Goal: Task Accomplishment & Management: Manage account settings

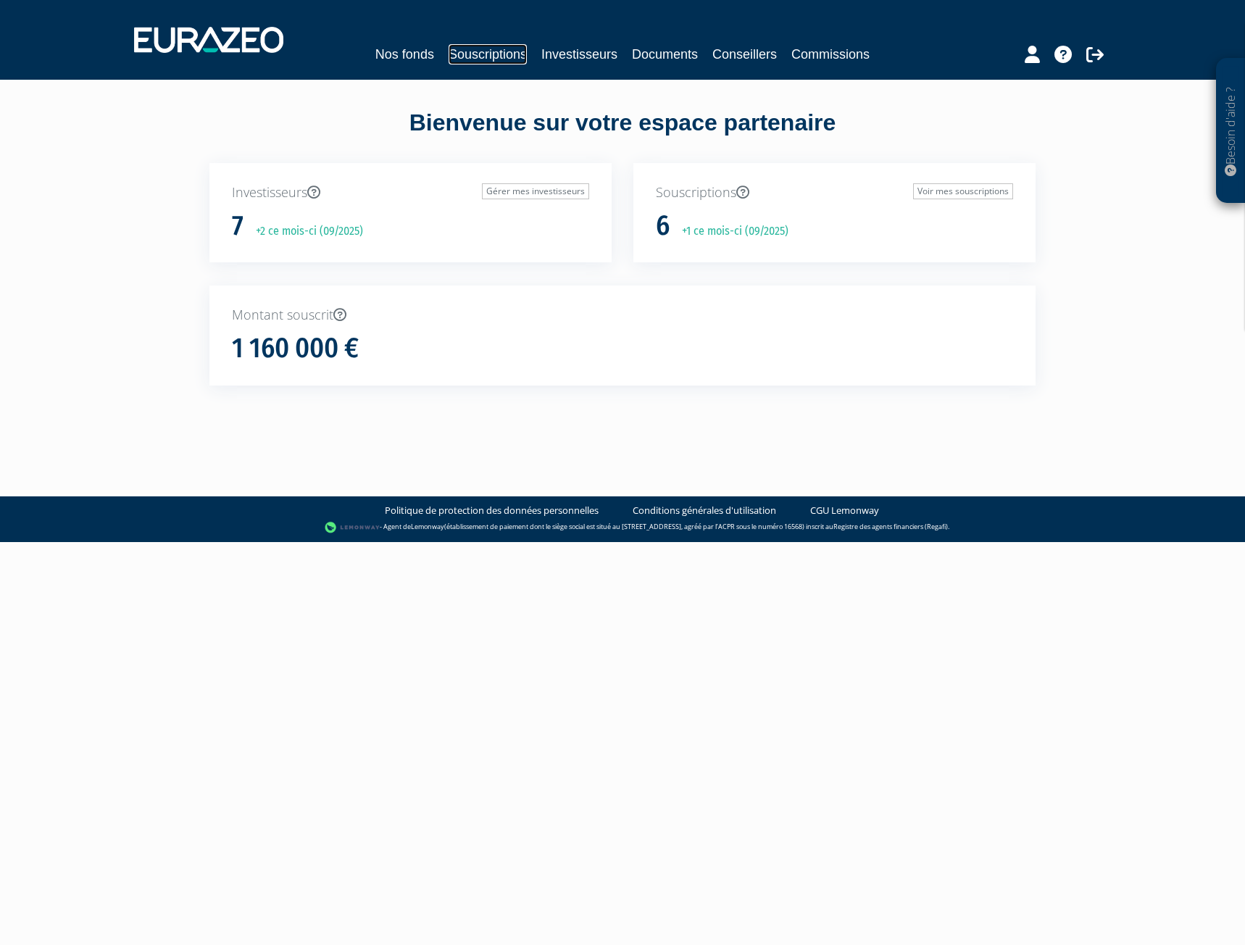
click at [486, 55] on link "Souscriptions" at bounding box center [488, 54] width 78 height 20
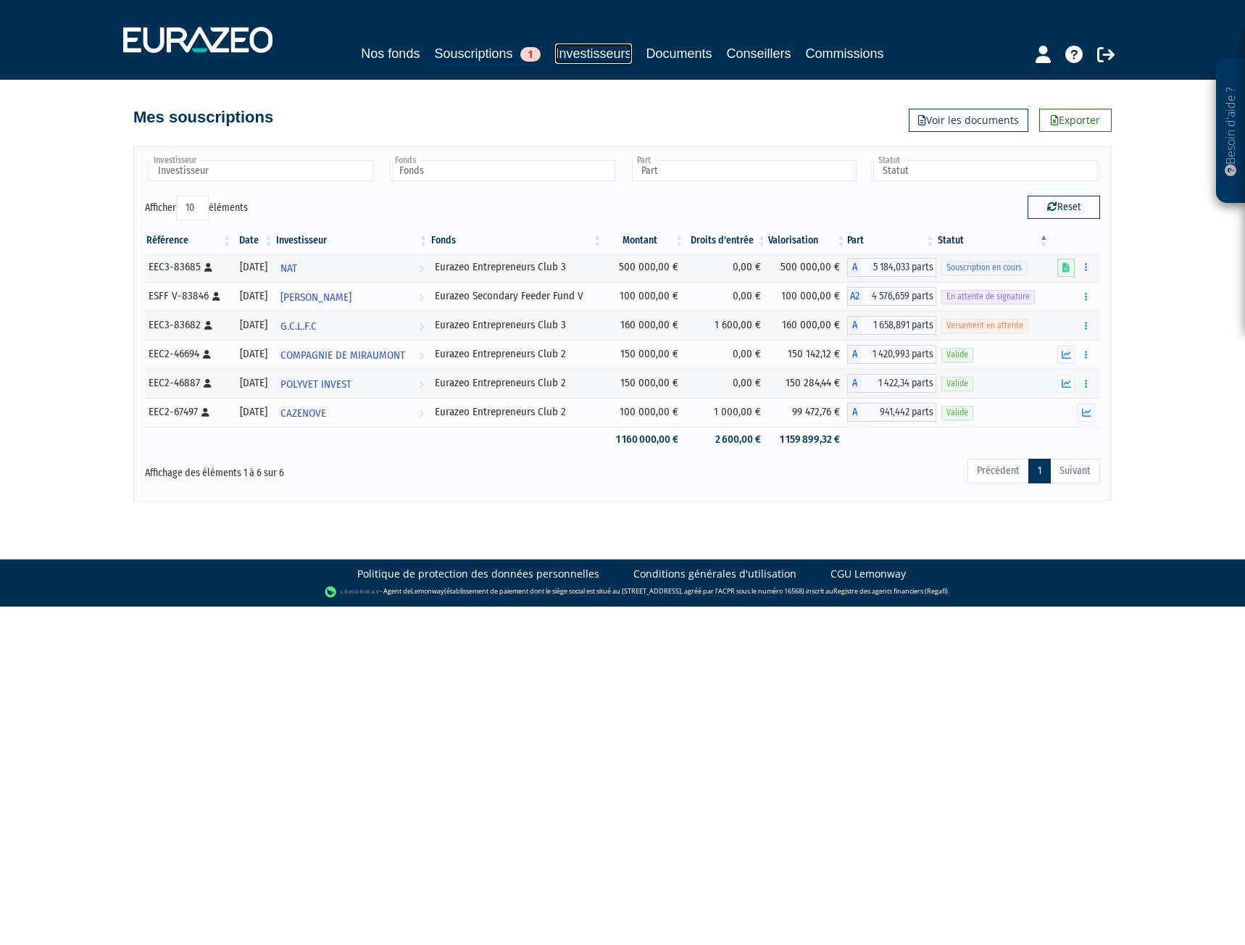
click at [604, 54] on link "Investisseurs" at bounding box center [593, 53] width 76 height 20
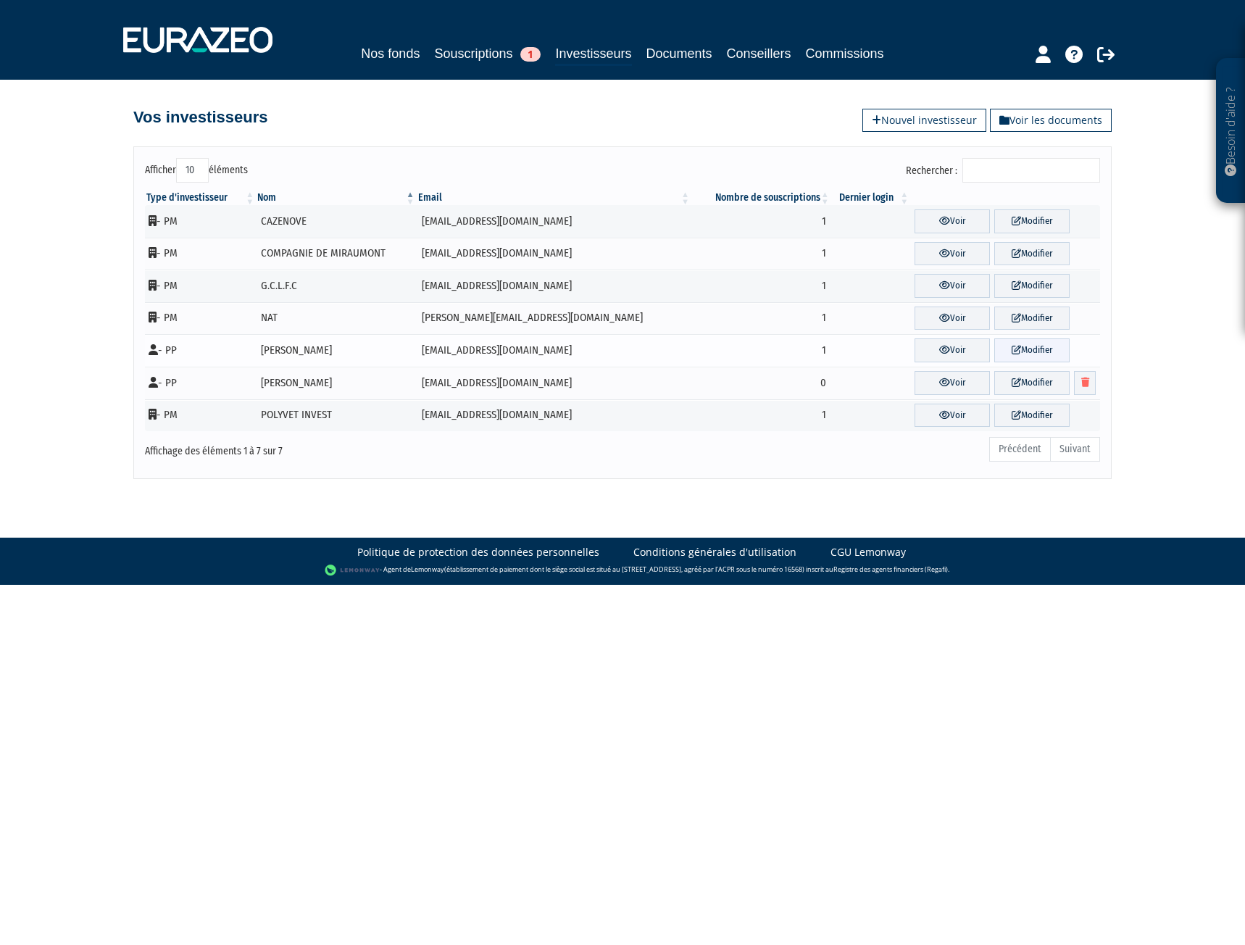
click at [1052, 344] on link "Modifier" at bounding box center [1031, 350] width 75 height 24
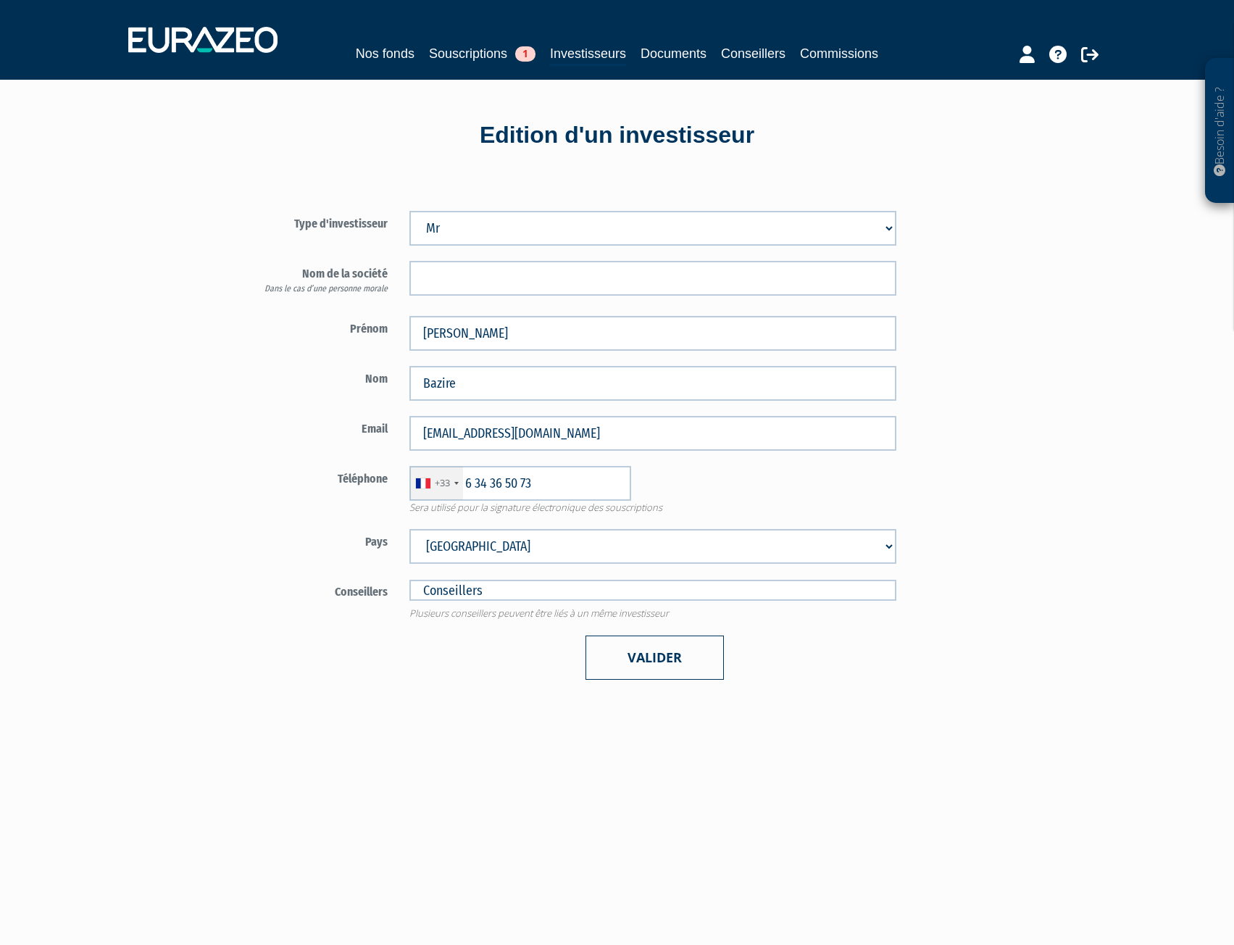
click at [625, 654] on button "Valider" at bounding box center [655, 658] width 138 height 44
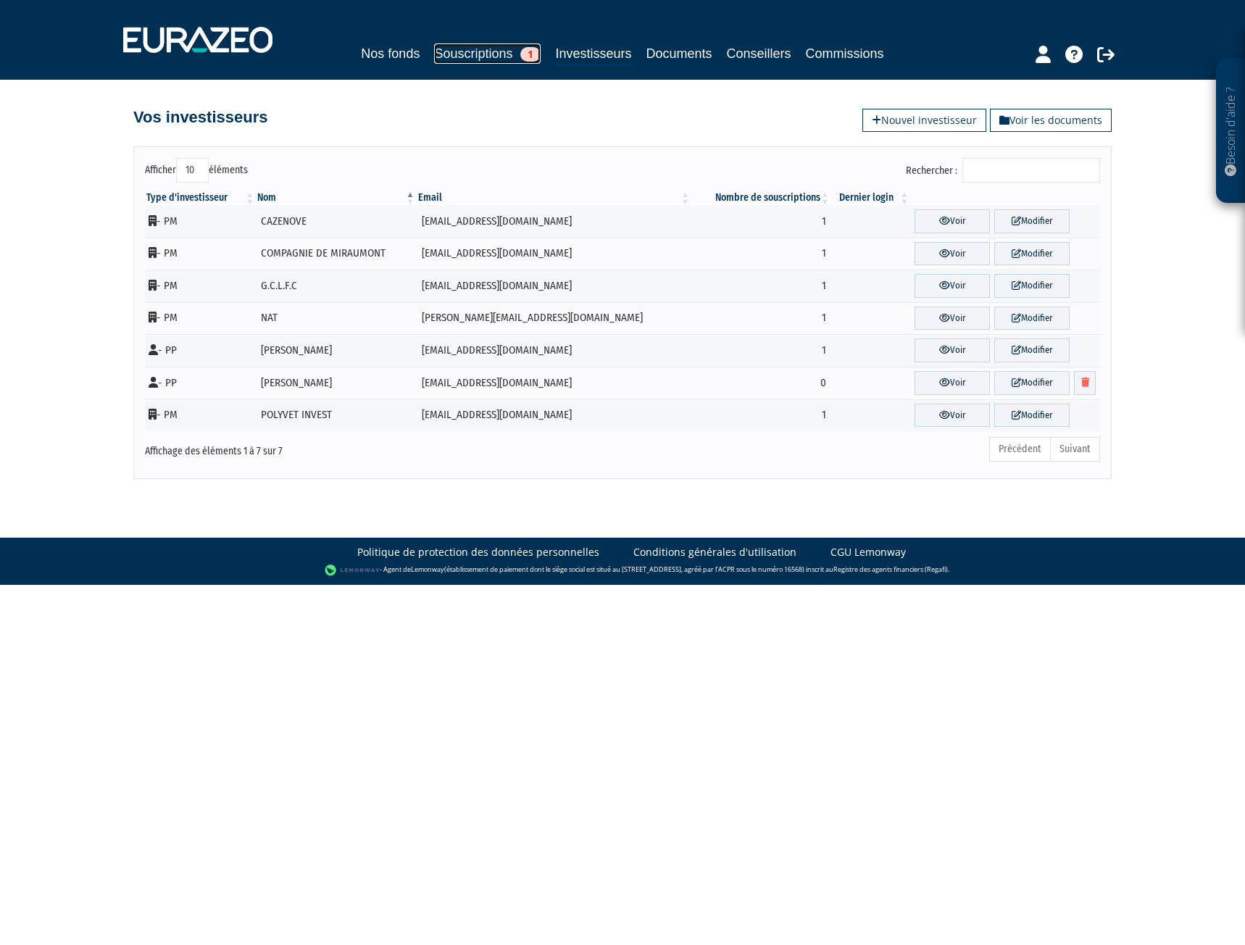
click at [459, 57] on link "Souscriptions 1" at bounding box center [487, 53] width 107 height 20
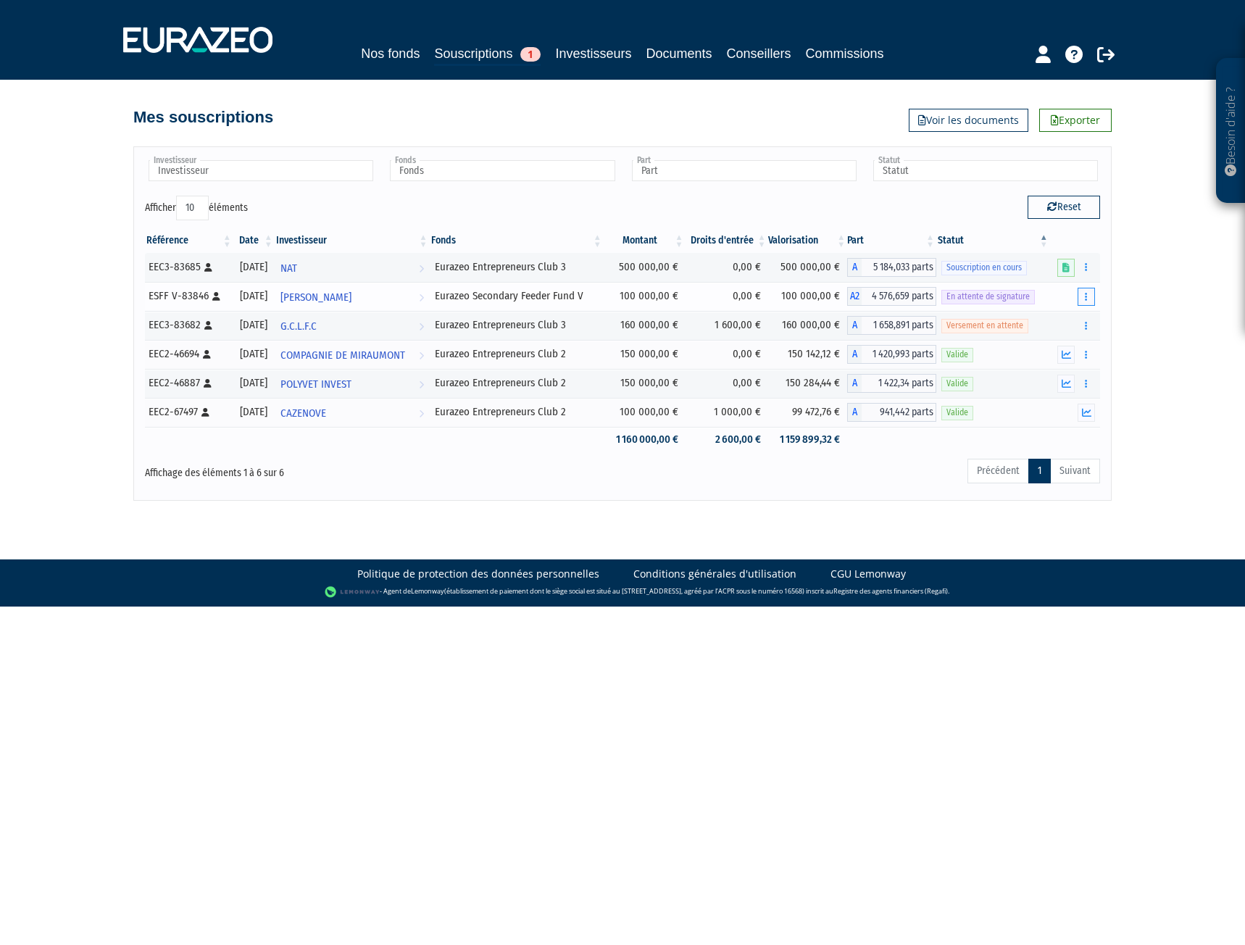
click at [1090, 298] on button "button" at bounding box center [1086, 297] width 17 height 18
click at [886, 296] on span "4 576,659 parts" at bounding box center [899, 296] width 75 height 19
click at [364, 43] on link "Nos fonds" at bounding box center [390, 53] width 59 height 20
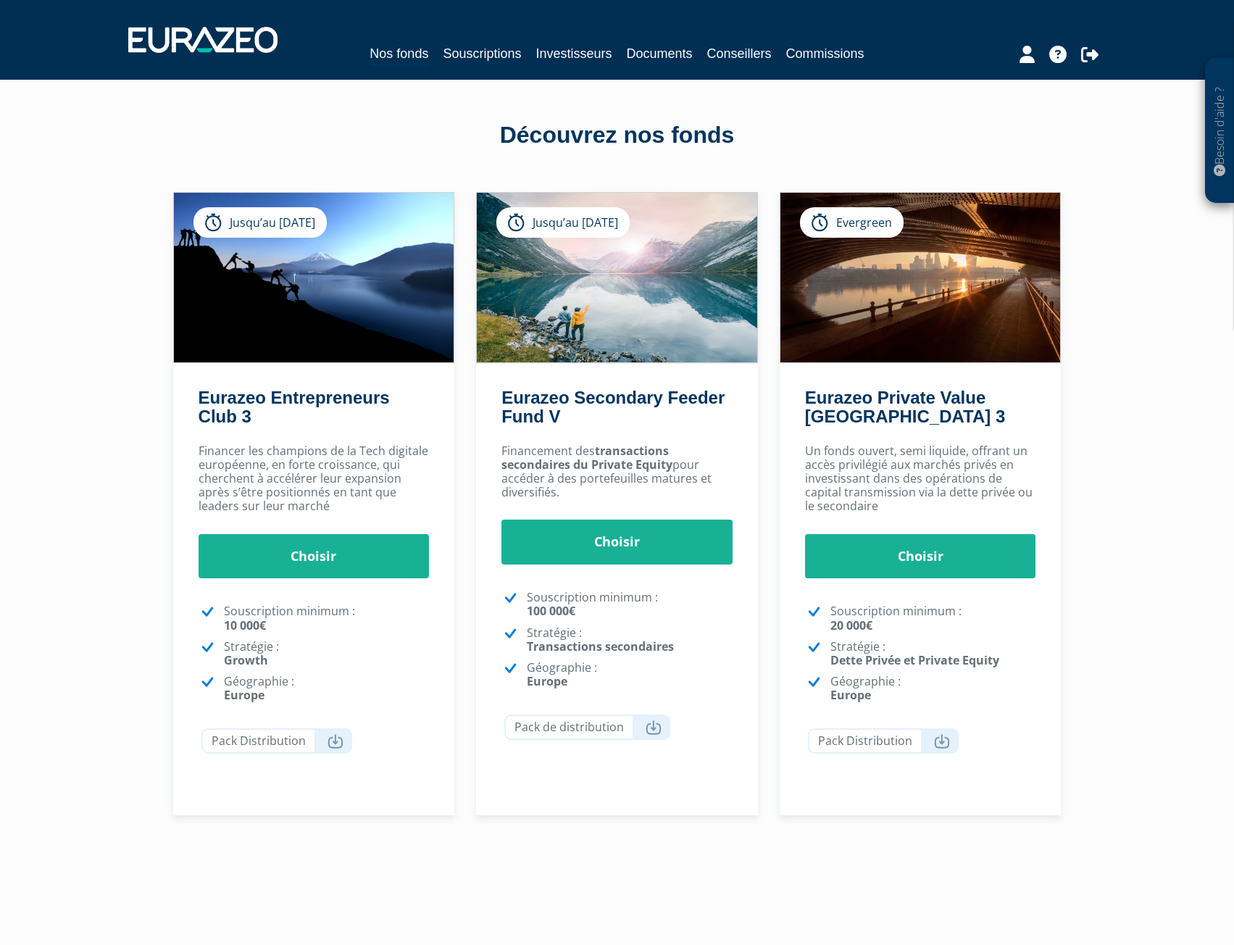
scroll to position [47, 0]
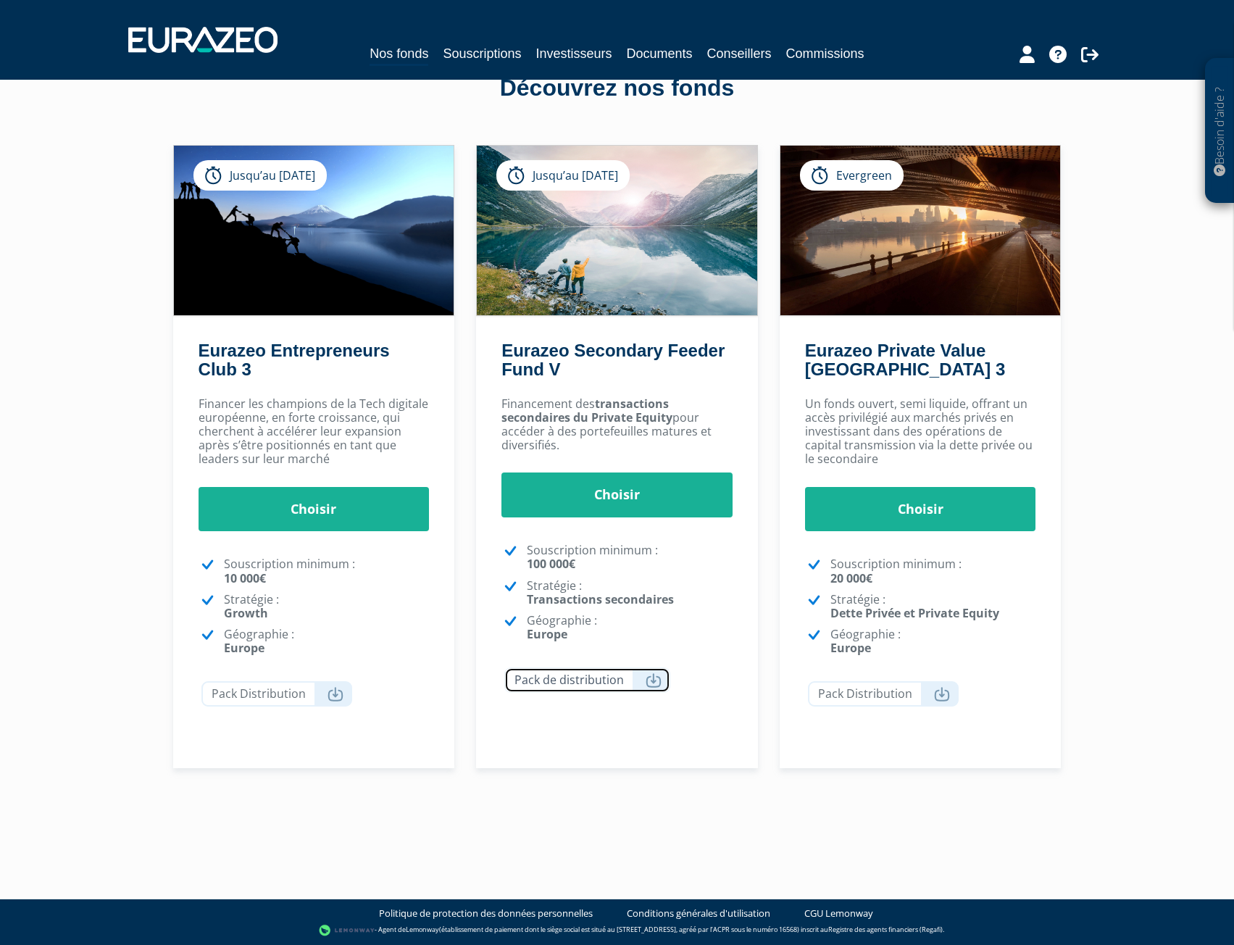
click at [649, 678] on icon at bounding box center [654, 680] width 16 height 14
